Goal: Information Seeking & Learning: Learn about a topic

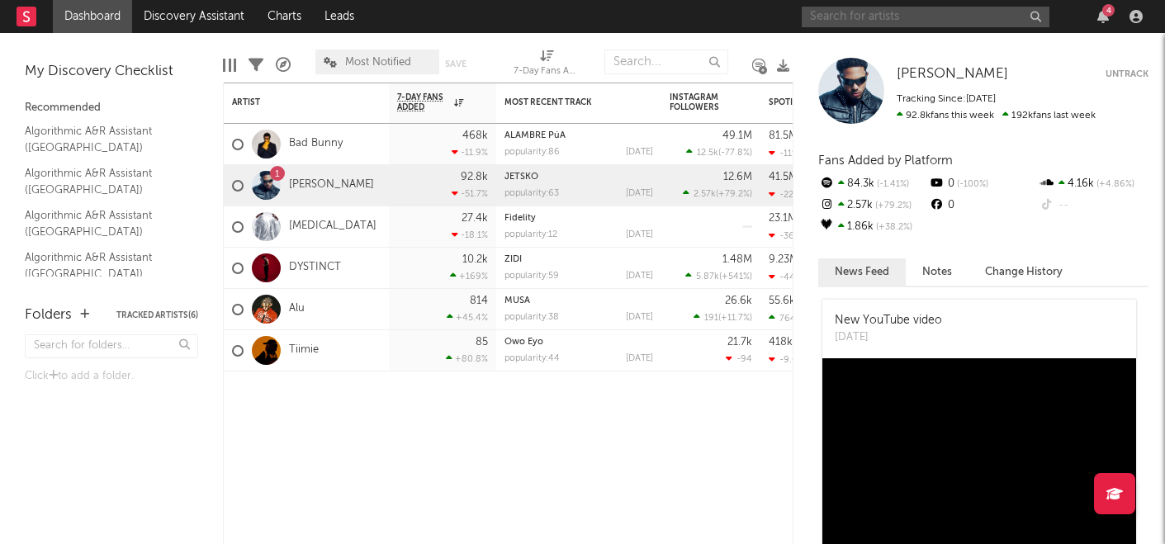
click at [860, 19] on input "text" at bounding box center [926, 17] width 248 height 21
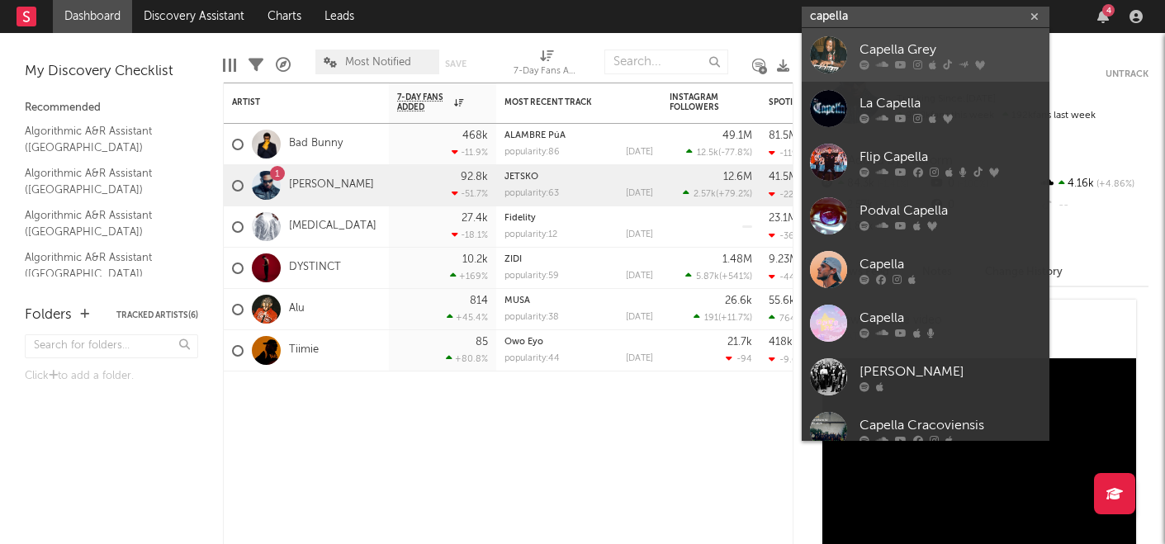
type input "capella"
click at [871, 53] on div "Capella Grey" at bounding box center [951, 50] width 182 height 20
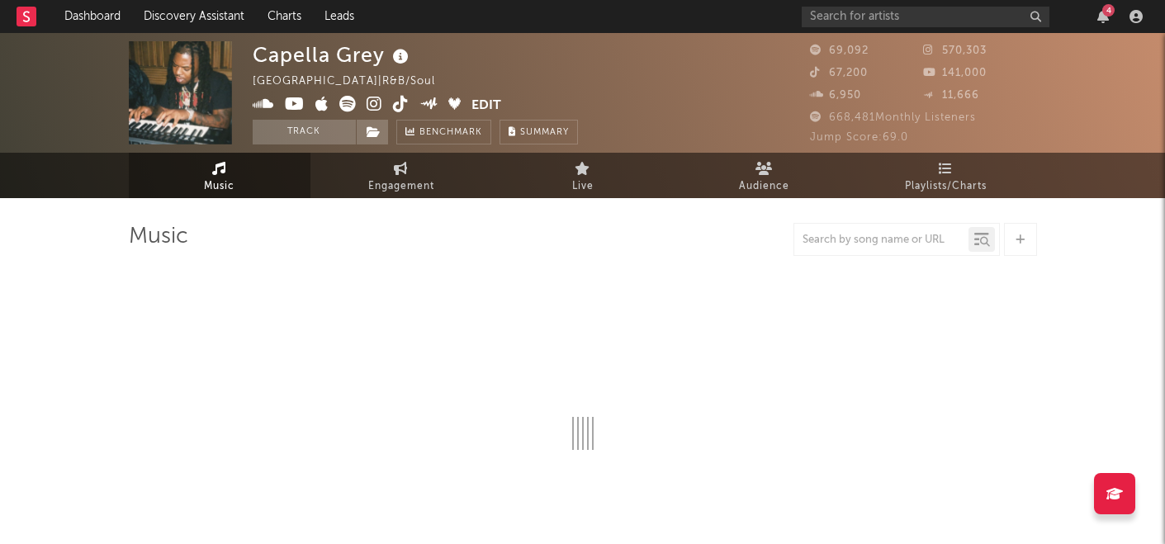
select select "6m"
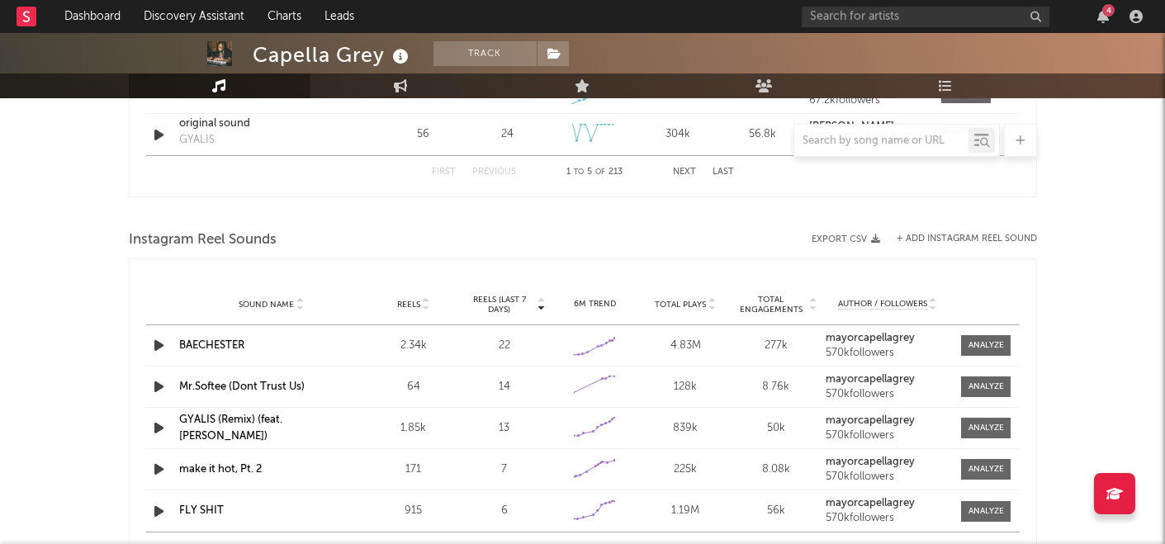
scroll to position [1403, 0]
